Goal: Information Seeking & Learning: Learn about a topic

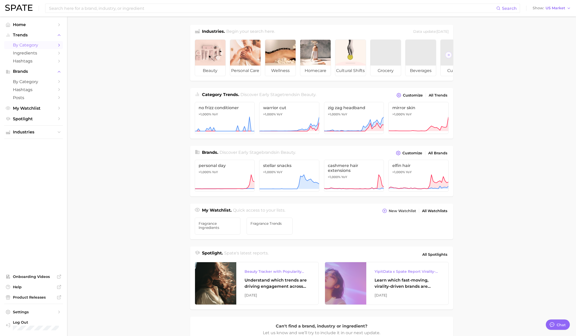
click at [28, 45] on span "by Category" at bounding box center [33, 45] width 41 height 5
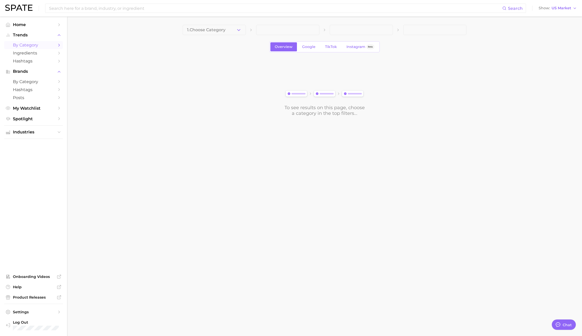
click at [239, 27] on icon "button" at bounding box center [238, 29] width 5 height 5
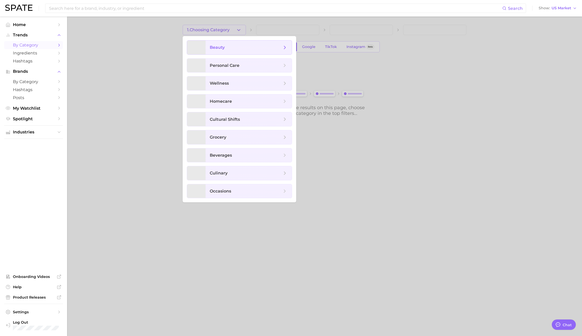
click at [236, 47] on span "beauty" at bounding box center [246, 48] width 72 height 6
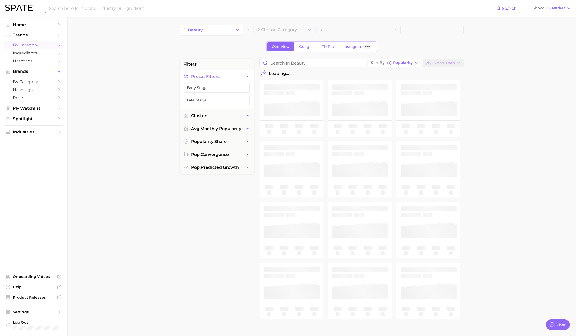
type textarea "x"
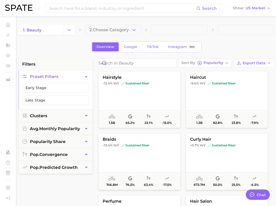
type textarea "x"
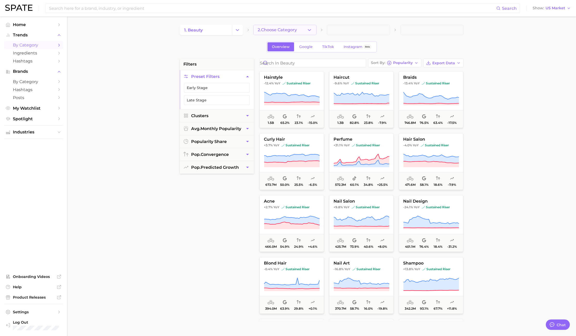
click at [276, 33] on button "2. Choose Category" at bounding box center [284, 30] width 63 height 10
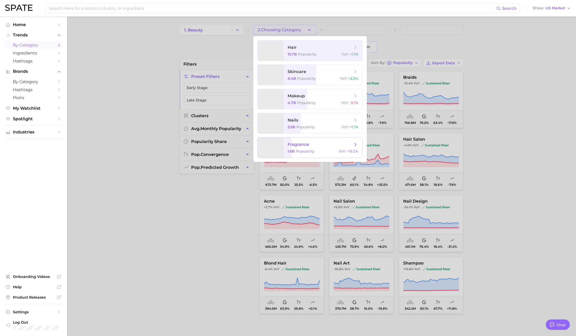
click at [276, 143] on span "fragrance" at bounding box center [298, 144] width 21 height 5
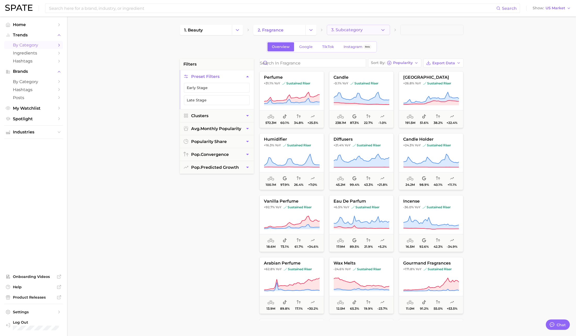
click at [276, 28] on button "3. Subcategory" at bounding box center [358, 30] width 63 height 10
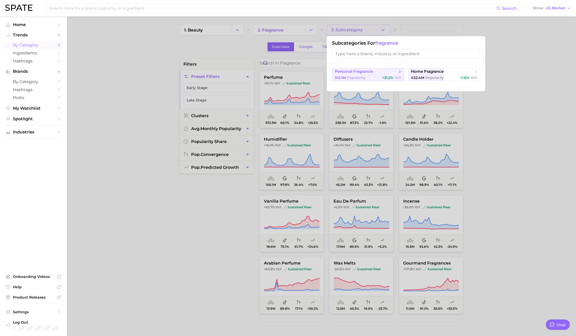
click at [276, 70] on span "personal fragrance" at bounding box center [354, 71] width 38 height 5
